Goal: Navigation & Orientation: Understand site structure

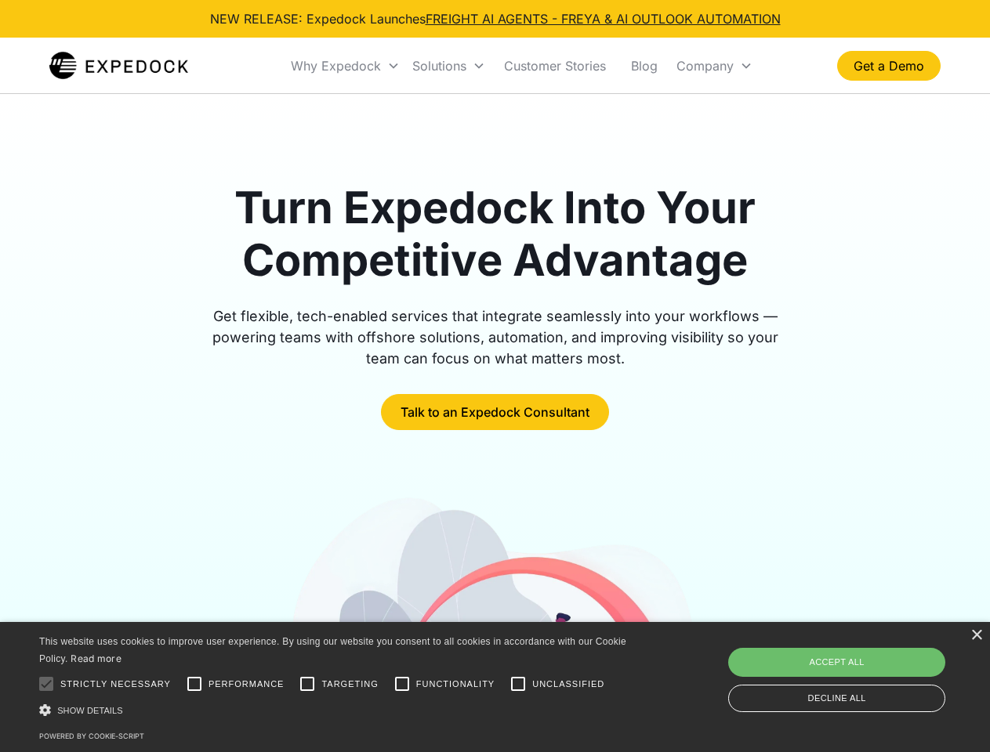
click at [346, 66] on div "Why Expedock" at bounding box center [336, 66] width 90 height 16
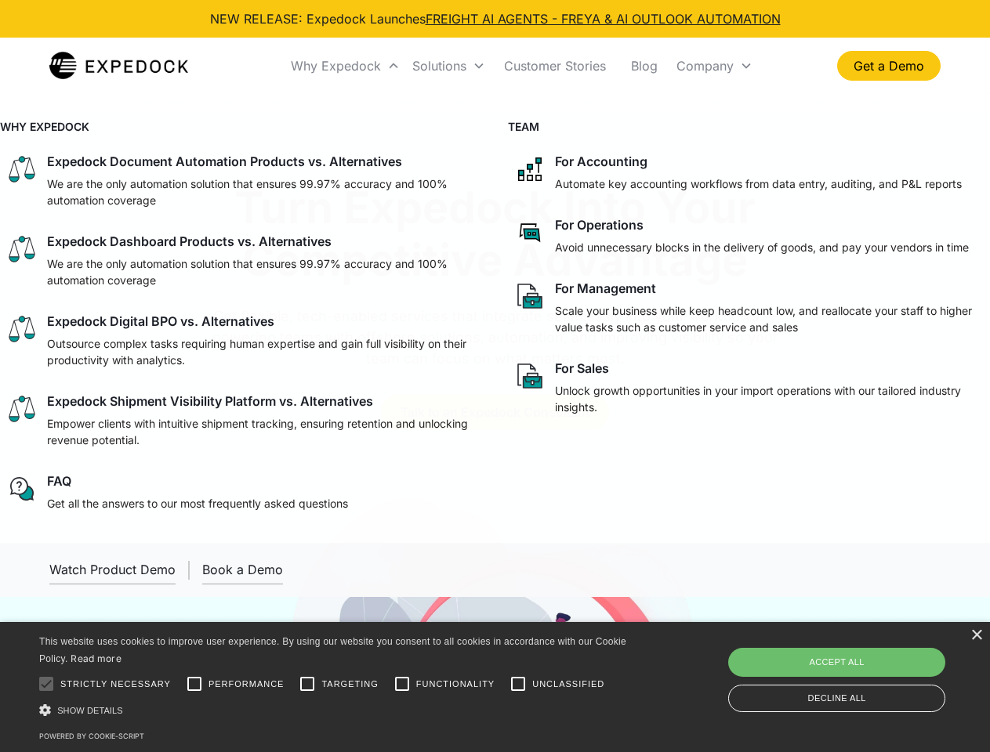
click at [448, 66] on div "Solutions" at bounding box center [439, 66] width 54 height 16
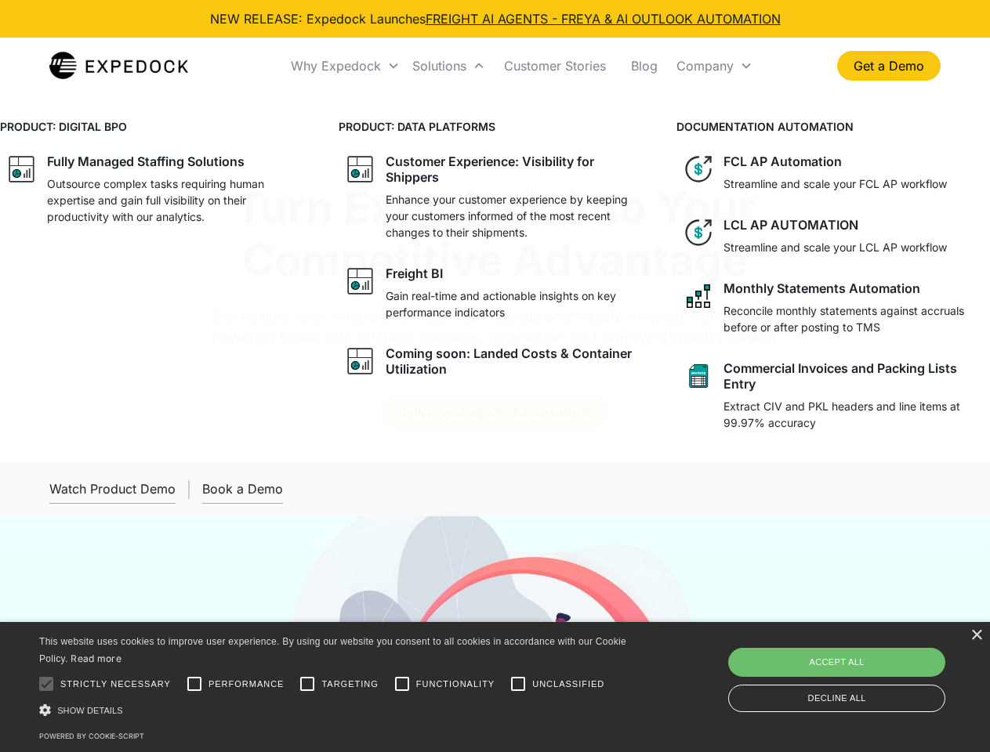
click at [714, 66] on div "Company" at bounding box center [704, 66] width 57 height 16
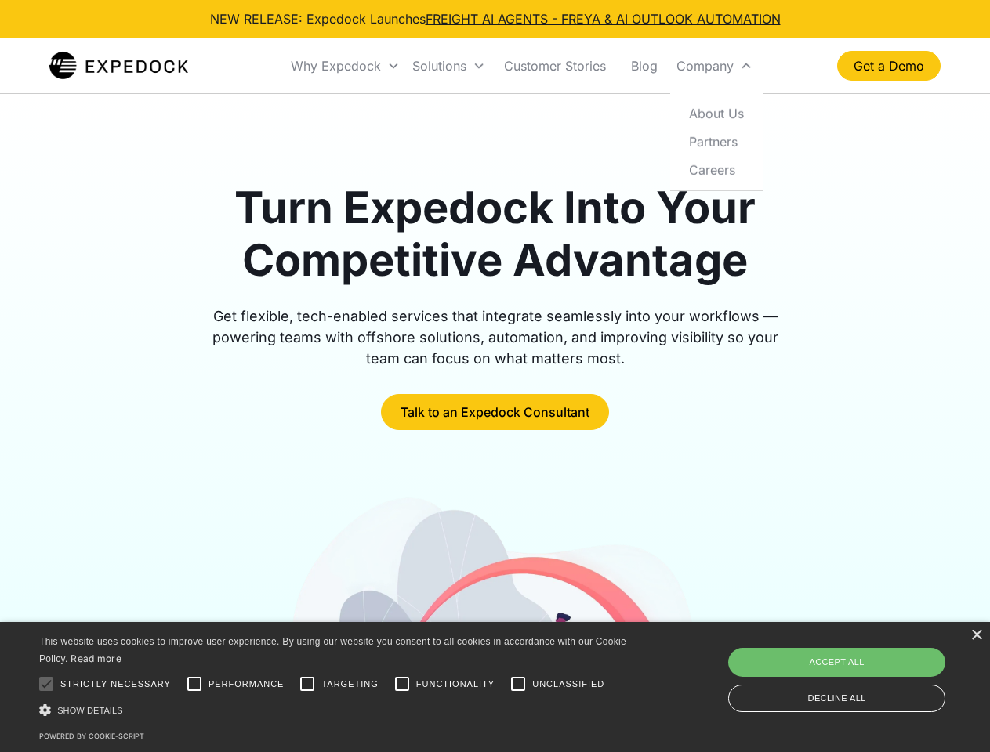
click at [46, 684] on div at bounding box center [46, 684] width 31 height 31
click at [194, 684] on input "Performance" at bounding box center [194, 684] width 31 height 31
checkbox input "true"
click at [307, 684] on input "Targeting" at bounding box center [307, 684] width 31 height 31
checkbox input "true"
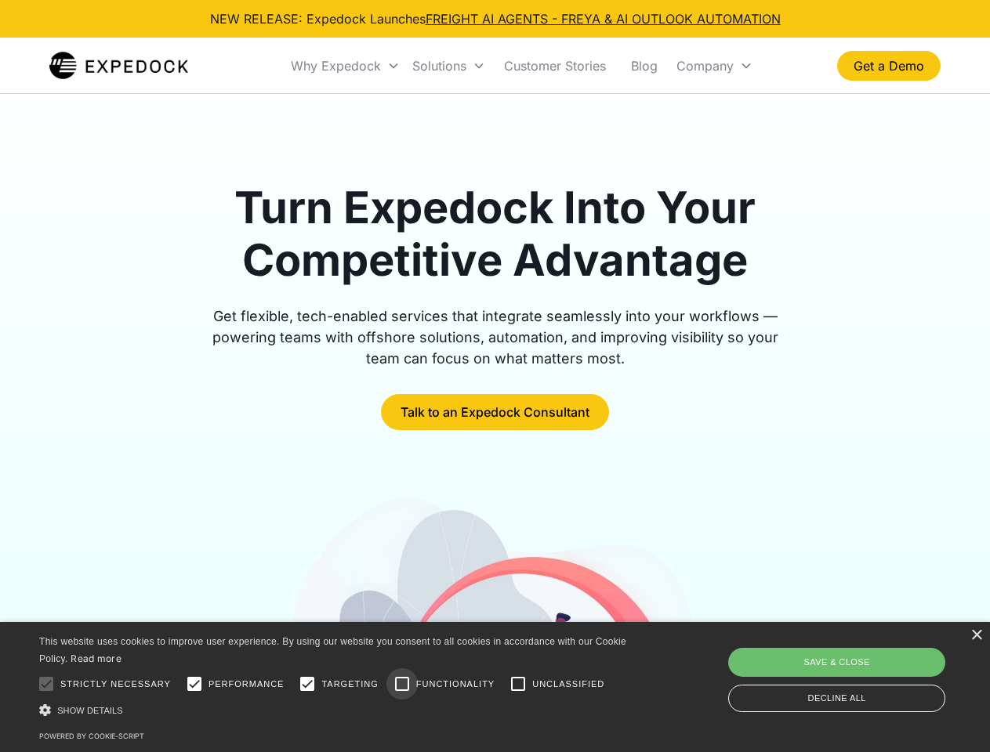
click at [402, 684] on input "Functionality" at bounding box center [401, 684] width 31 height 31
checkbox input "true"
click at [518, 684] on input "Unclassified" at bounding box center [517, 684] width 31 height 31
checkbox input "true"
click at [335, 710] on div "Show details Hide details" at bounding box center [335, 710] width 593 height 16
